Goal: Navigation & Orientation: Find specific page/section

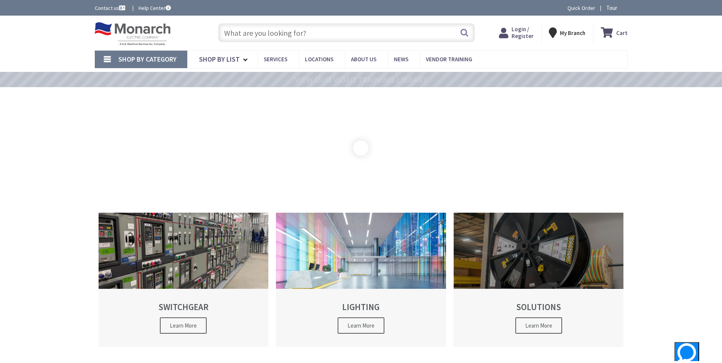
type input "[STREET_ADDRESS]"
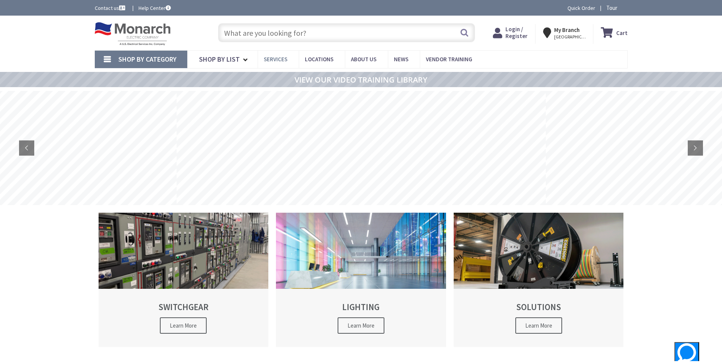
click at [281, 63] on link "Services" at bounding box center [278, 59] width 41 height 17
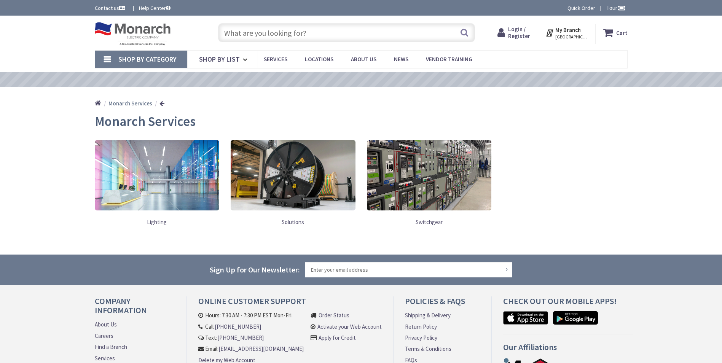
click at [155, 35] on img at bounding box center [133, 34] width 76 height 24
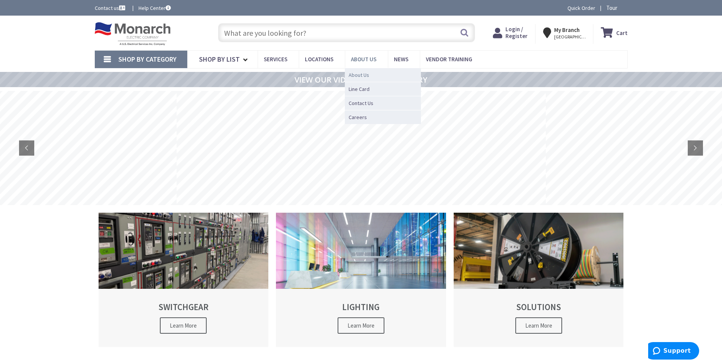
click at [362, 70] on link "About Us" at bounding box center [383, 75] width 76 height 14
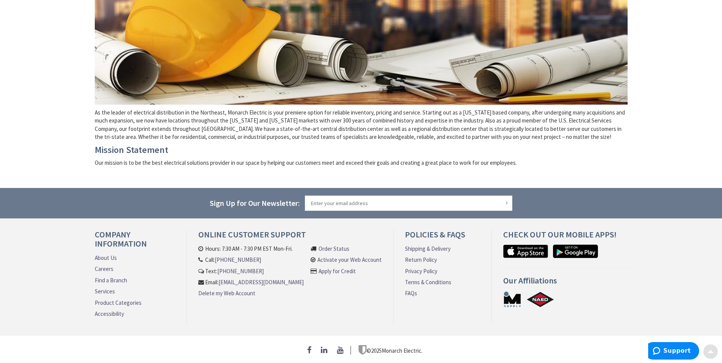
scroll to position [186, 0]
